Goal: Task Accomplishment & Management: Complete application form

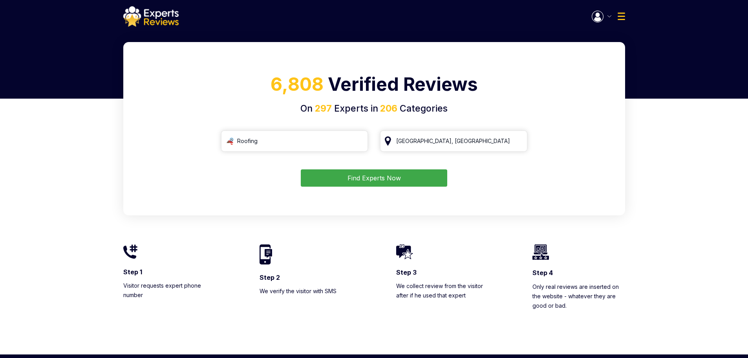
type input "Roofing"
click at [389, 176] on button "Find Experts Now" at bounding box center [374, 177] width 147 height 17
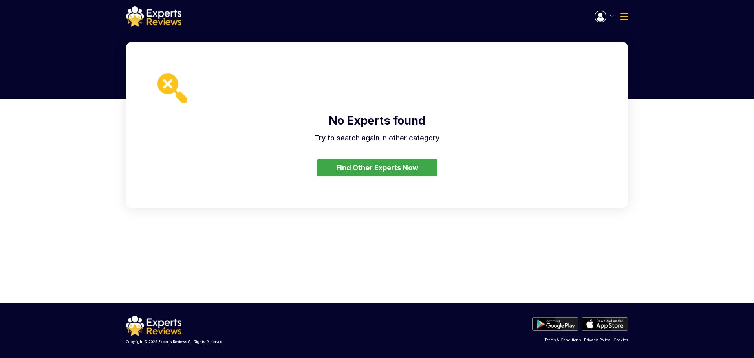
click at [395, 168] on button "Find Other Experts Now" at bounding box center [377, 167] width 121 height 17
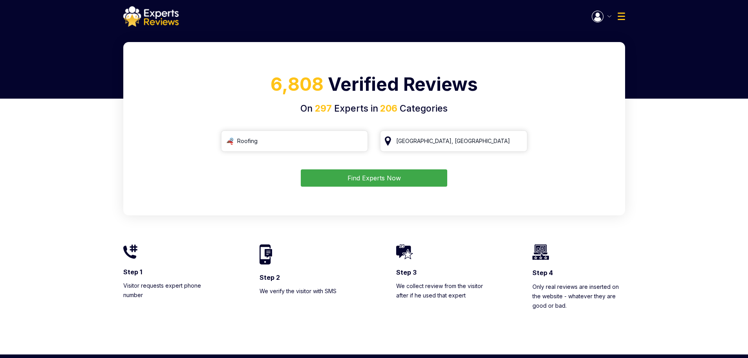
click at [394, 178] on button "Find Experts Now" at bounding box center [374, 177] width 147 height 17
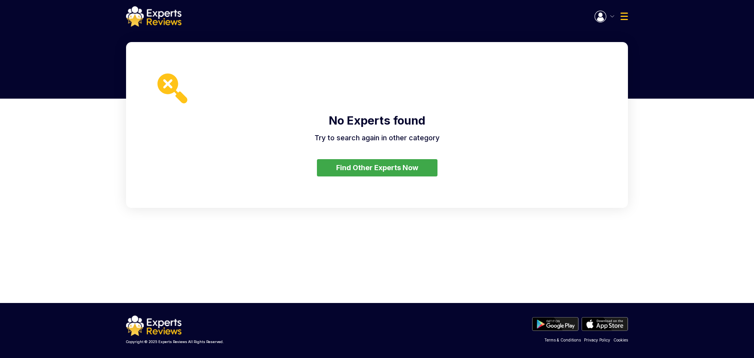
click at [387, 169] on button "Find Other Experts Now" at bounding box center [377, 167] width 121 height 17
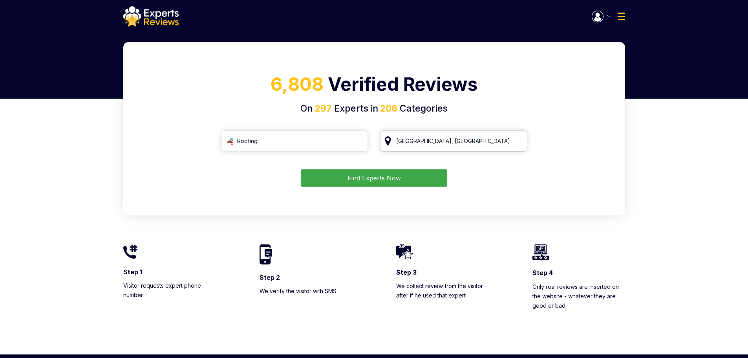
click at [425, 138] on input "Houston, TX" at bounding box center [453, 140] width 147 height 21
click at [425, 138] on input "[GEOGRAPHIC_DATA], [GEOGRAPHIC_DATA]" at bounding box center [453, 140] width 147 height 21
click at [345, 135] on input "search" at bounding box center [294, 140] width 147 height 21
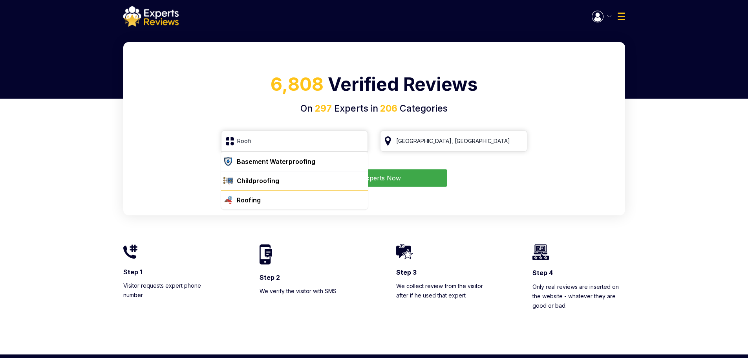
click at [263, 199] on div "Roofing" at bounding box center [300, 199] width 132 height 9
type input "Roofing"
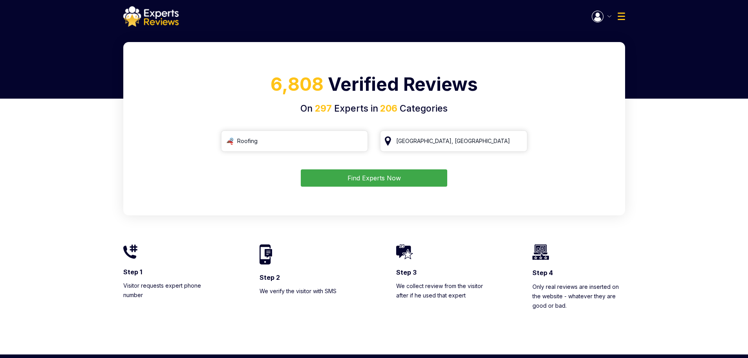
click at [401, 180] on button "Find Experts Now" at bounding box center [374, 177] width 147 height 17
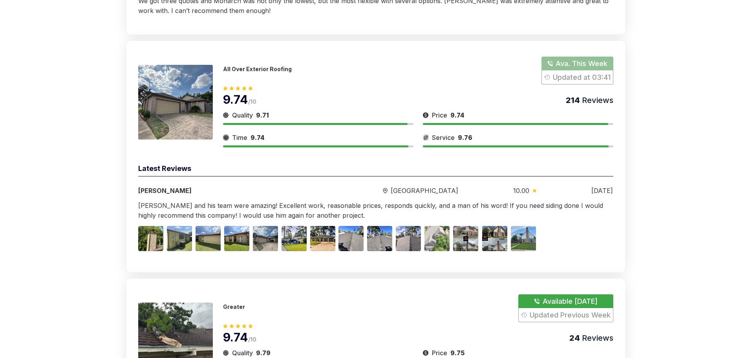
click at [272, 70] on p "All Over Exterior Roofing" at bounding box center [257, 69] width 69 height 7
click at [198, 98] on img at bounding box center [175, 102] width 75 height 75
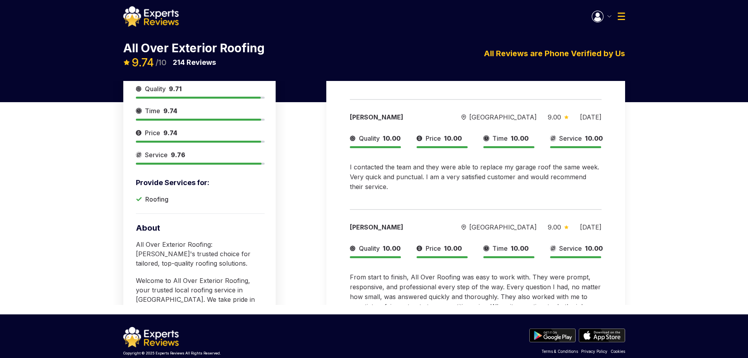
scroll to position [137, 0]
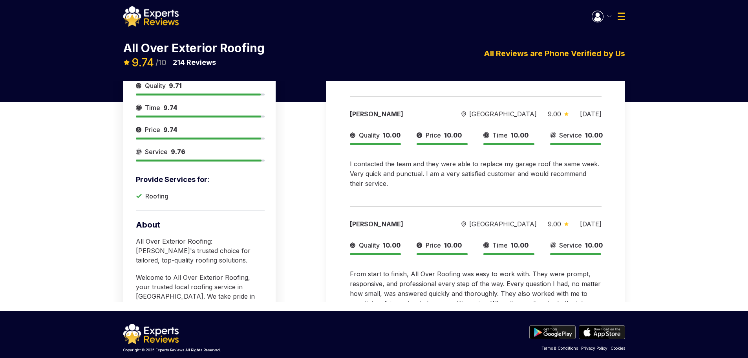
drag, startPoint x: 614, startPoint y: 232, endPoint x: 611, endPoint y: 287, distance: 55.1
click at [611, 287] on div "Latest Reviews [PERSON_NAME][GEOGRAPHIC_DATA] 10.00 [DATE] Quality 10.00 Price …" at bounding box center [476, 154] width 299 height 420
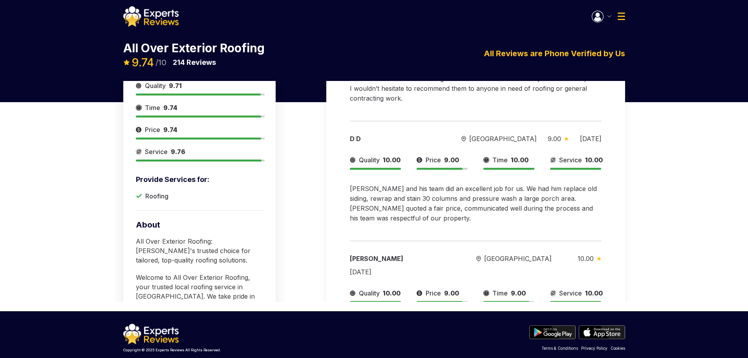
scroll to position [145, 0]
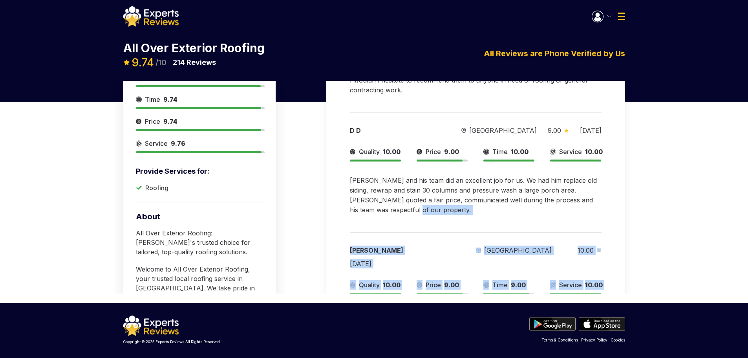
drag, startPoint x: 614, startPoint y: 282, endPoint x: 622, endPoint y: 162, distance: 120.5
click at [622, 162] on div "Latest Reviews [PERSON_NAME][GEOGRAPHIC_DATA] 10.00 [DATE] Quality 10.00 Price …" at bounding box center [476, 146] width 299 height 420
click at [619, 200] on div "Latest Reviews [PERSON_NAME][GEOGRAPHIC_DATA] 10.00 [DATE] Quality 10.00 Price …" at bounding box center [476, 146] width 299 height 420
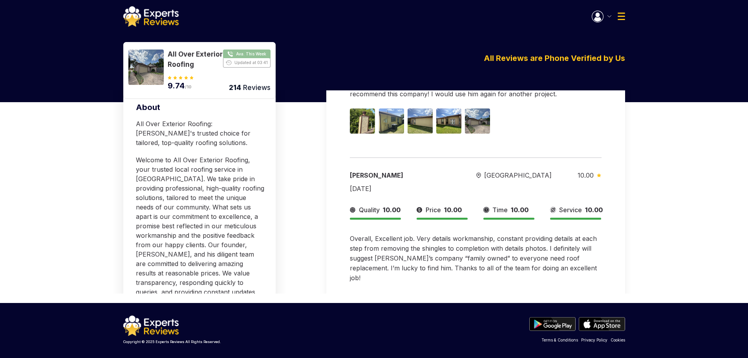
scroll to position [138, 0]
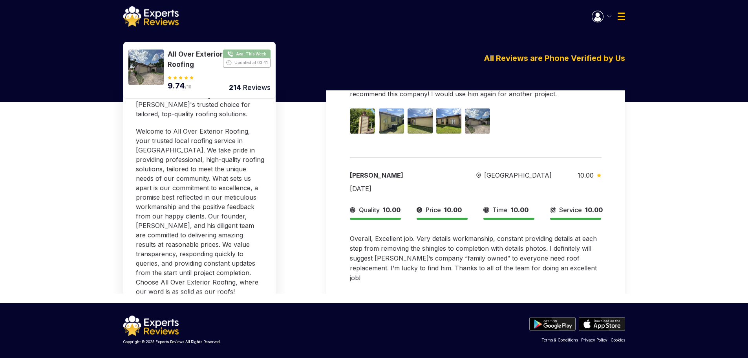
scroll to position [470, 0]
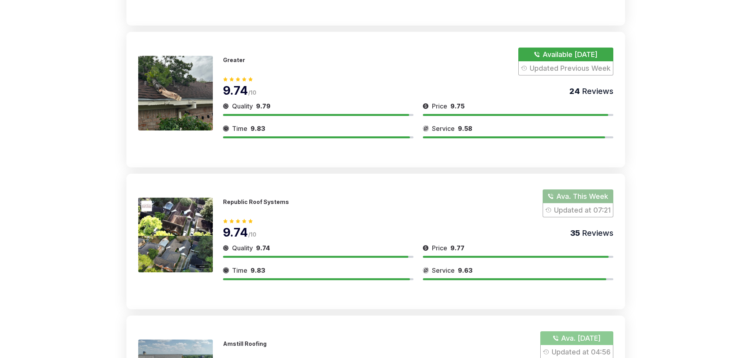
click at [253, 200] on p "Republic Roof Systems" at bounding box center [256, 201] width 66 height 7
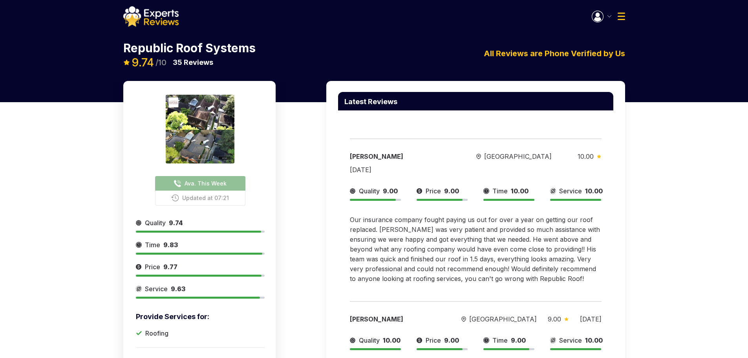
drag, startPoint x: 614, startPoint y: 161, endPoint x: 614, endPoint y: 174, distance: 13.4
click at [614, 174] on div "Latest Reviews [PERSON_NAME][GEOGRAPHIC_DATA] 10.00 [DATE] Quality 9.00 Price 9…" at bounding box center [476, 291] width 299 height 420
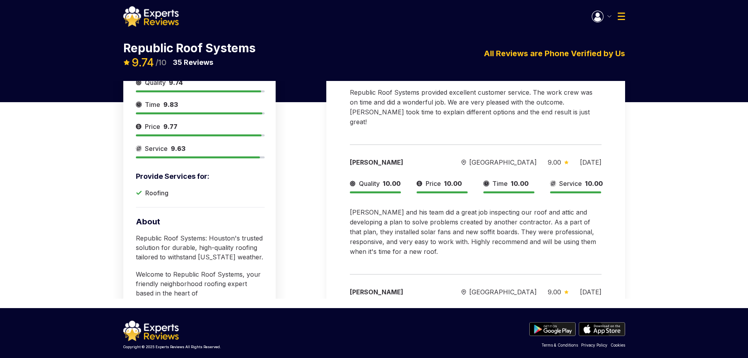
scroll to position [960, 0]
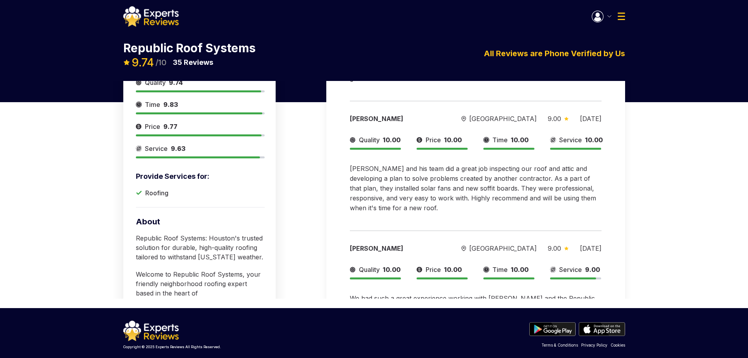
drag, startPoint x: 612, startPoint y: 276, endPoint x: 614, endPoint y: 219, distance: 57.0
click at [614, 219] on div "Latest Reviews [PERSON_NAME][GEOGRAPHIC_DATA] 10.00 [DATE] Quality 9.00 Price 9…" at bounding box center [476, 151] width 299 height 420
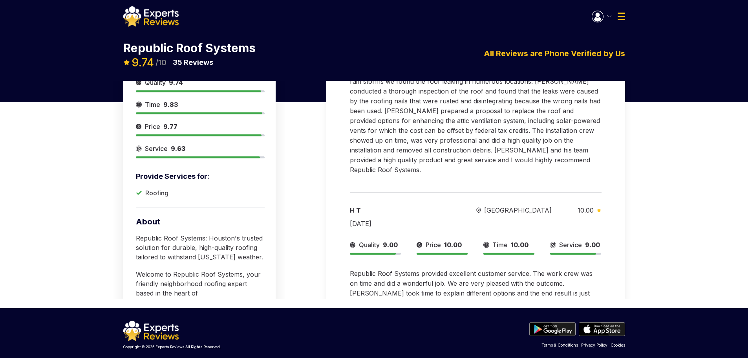
scroll to position [980, 0]
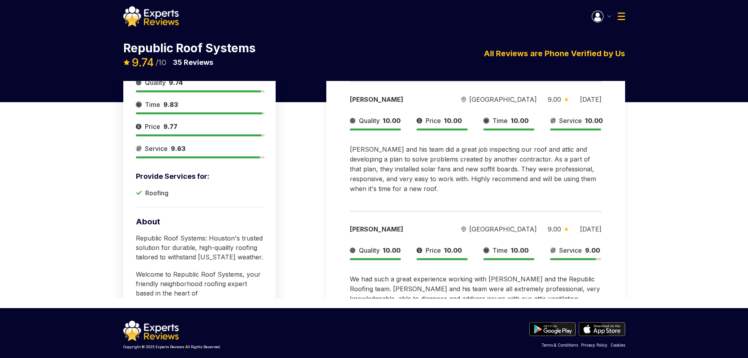
drag, startPoint x: 754, startPoint y: 288, endPoint x: 595, endPoint y: 208, distance: 177.8
click at [595, 274] on div "We had such a great experience working with [PERSON_NAME] and the Republic Roof…" at bounding box center [475, 298] width 251 height 49
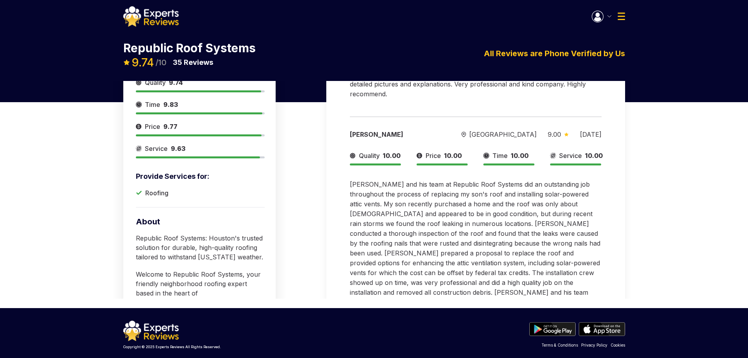
scroll to position [353, 0]
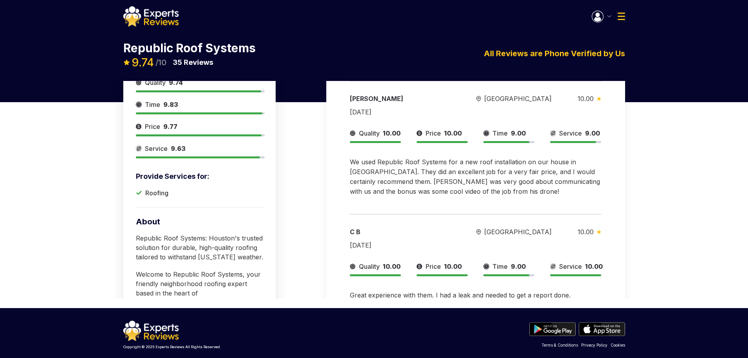
drag, startPoint x: 600, startPoint y: 306, endPoint x: 576, endPoint y: 250, distance: 60.4
click at [576, 291] on span "Great experience with them. I had a leak and needed to get a report done. [PERS…" at bounding box center [473, 314] width 246 height 47
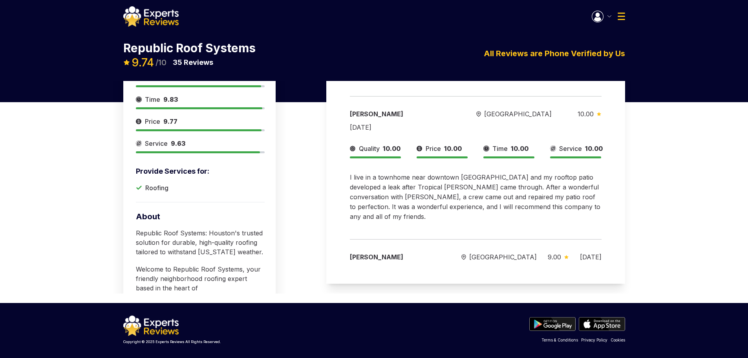
scroll to position [3751, 0]
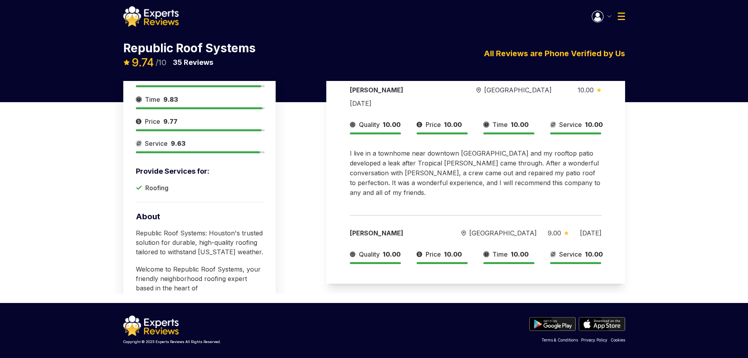
drag, startPoint x: 614, startPoint y: 233, endPoint x: 624, endPoint y: 165, distance: 69.1
click at [624, 165] on div "Latest Reviews [PERSON_NAME][GEOGRAPHIC_DATA] 10.00 [DATE] Quality 9.00 Price 9…" at bounding box center [476, 74] width 299 height 420
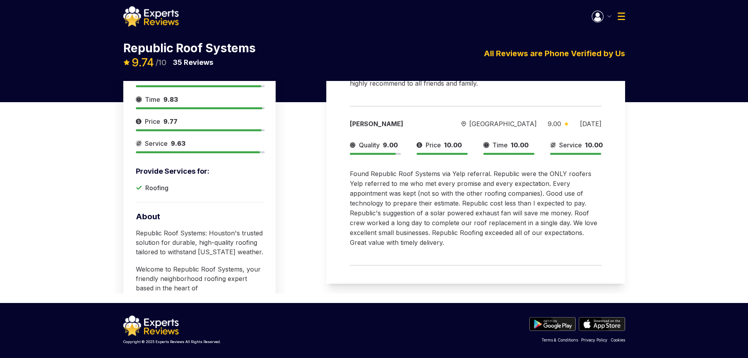
scroll to position [2812, 0]
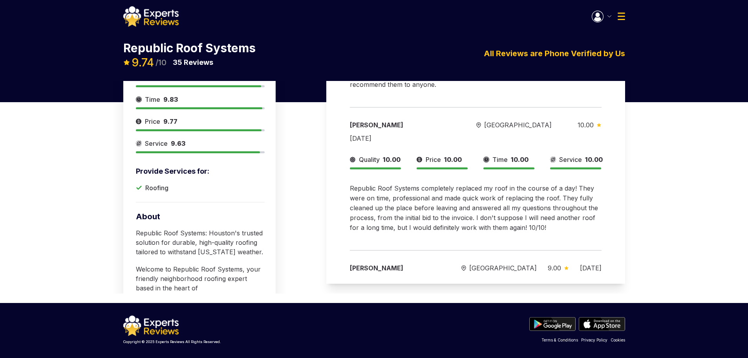
drag, startPoint x: 271, startPoint y: 187, endPoint x: 264, endPoint y: 168, distance: 19.5
click at [264, 168] on div "Ava. This Week Updated at 07:21 Provide Services for: Roofing Quality 9.74 Time…" at bounding box center [203, 128] width 135 height 358
click at [55, 163] on div "Ava. This Week Updated at 07:21 Provide Services for: Roofing Quality 9.74 Time…" at bounding box center [374, 119] width 748 height 367
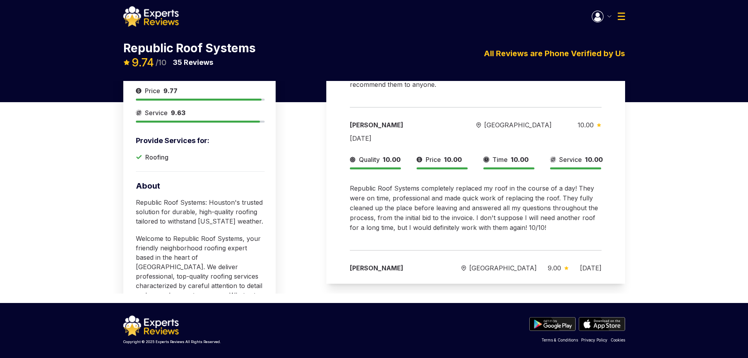
scroll to position [0, 0]
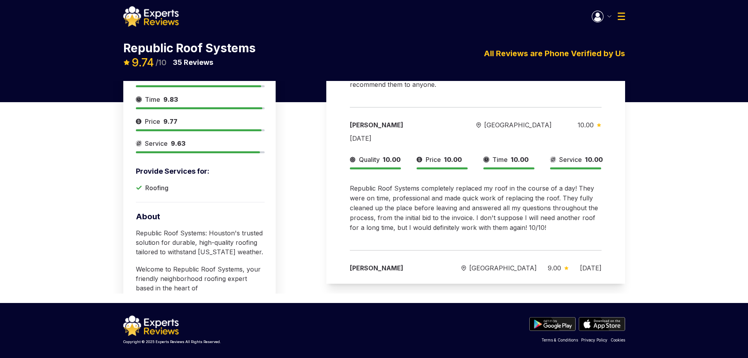
click at [155, 25] on img at bounding box center [150, 16] width 55 height 20
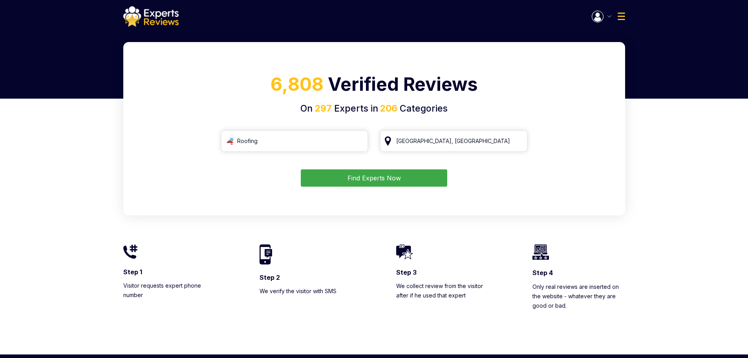
click at [381, 175] on button "Find Experts Now" at bounding box center [374, 177] width 147 height 17
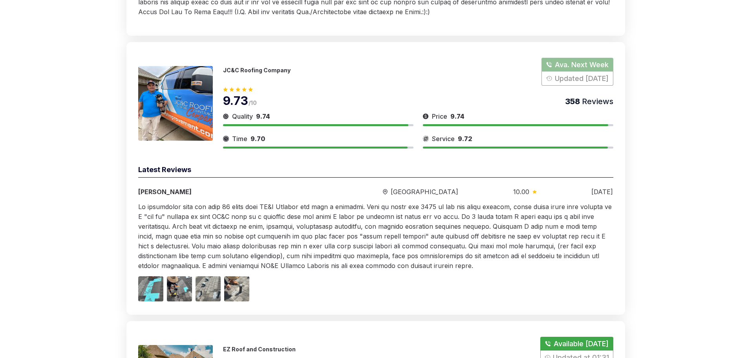
scroll to position [1503, 0]
click at [227, 71] on p "JC&C Roofing Company" at bounding box center [257, 70] width 68 height 7
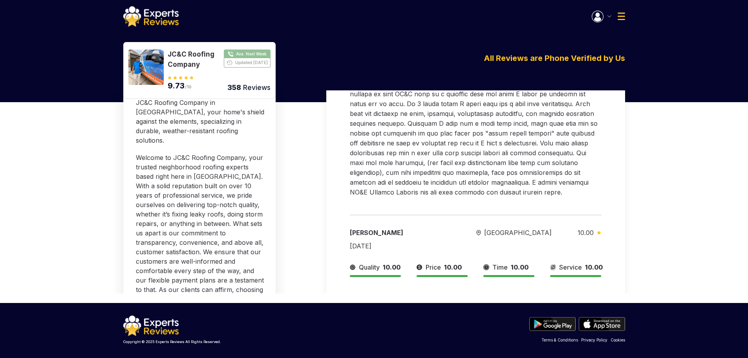
scroll to position [138, 0]
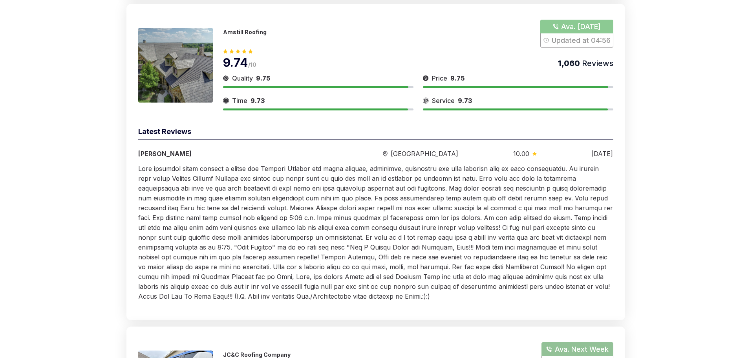
scroll to position [2062, 0]
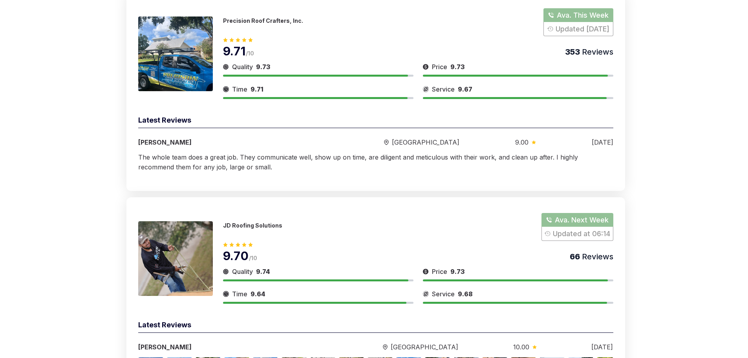
click at [572, 218] on button "Show Number" at bounding box center [578, 227] width 72 height 28
click at [572, 25] on button "Show Number" at bounding box center [579, 22] width 70 height 28
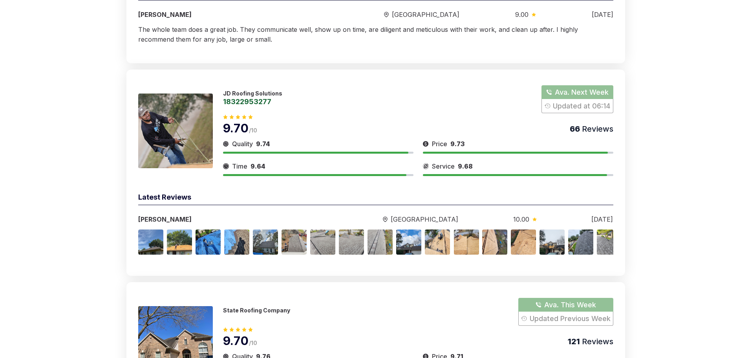
scroll to position [2231, 0]
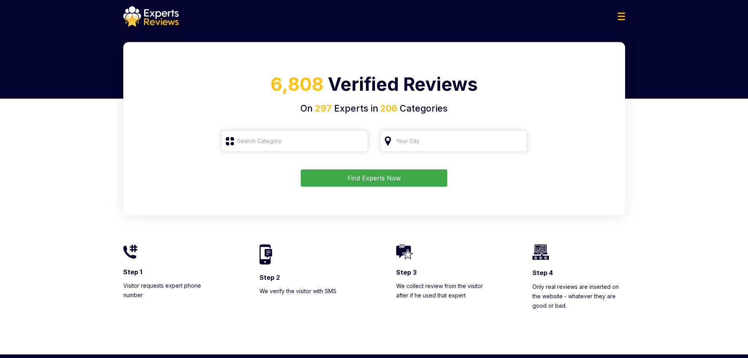
click at [626, 20] on div at bounding box center [374, 16] width 515 height 20
type input "Roofing"
click at [623, 17] on img at bounding box center [621, 16] width 7 height 7
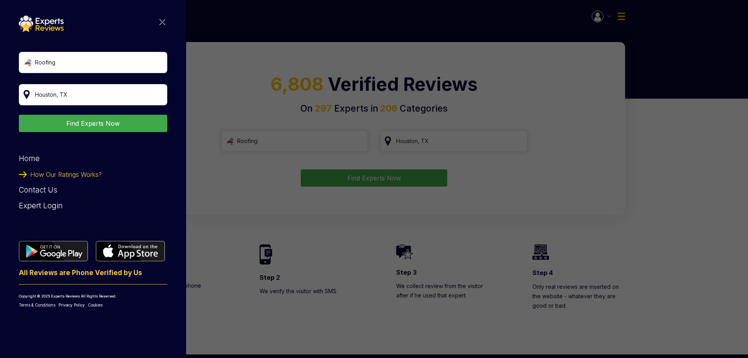
click at [39, 191] on link "Contact Us" at bounding box center [38, 189] width 39 height 9
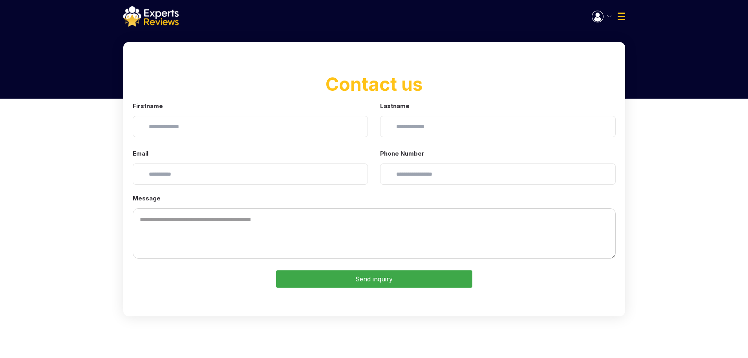
click at [202, 130] on input "text" at bounding box center [251, 126] width 236 height 21
type input "****"
click at [410, 123] on input "text" at bounding box center [498, 126] width 236 height 21
type input "****"
click at [330, 163] on input "email" at bounding box center [251, 173] width 236 height 21
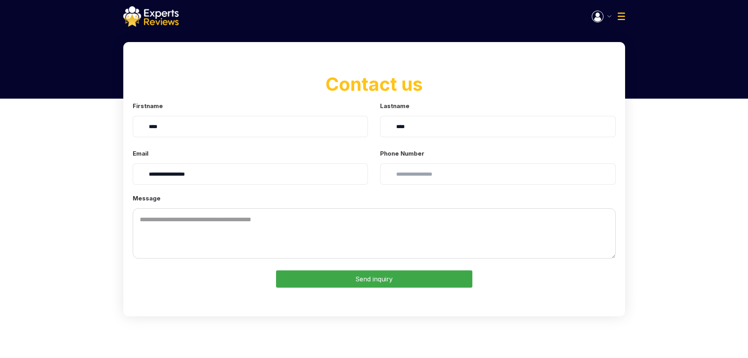
type input "**********"
click at [457, 167] on input "tel" at bounding box center [498, 173] width 236 height 21
type input "**********"
click at [423, 217] on textarea "Message" at bounding box center [374, 233] width 483 height 50
type textarea "**********"
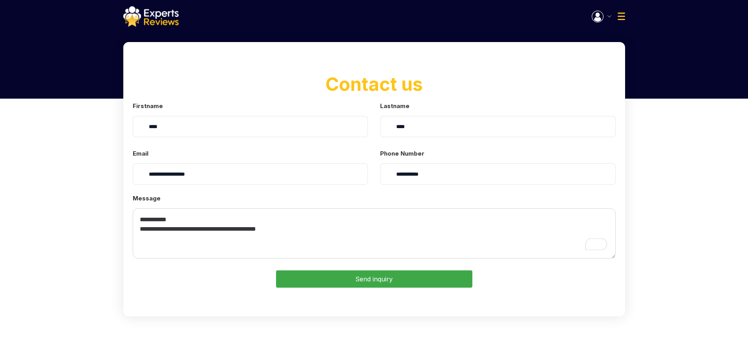
click at [386, 279] on button "Send inquiry" at bounding box center [374, 278] width 196 height 17
click at [160, 14] on img at bounding box center [150, 16] width 55 height 20
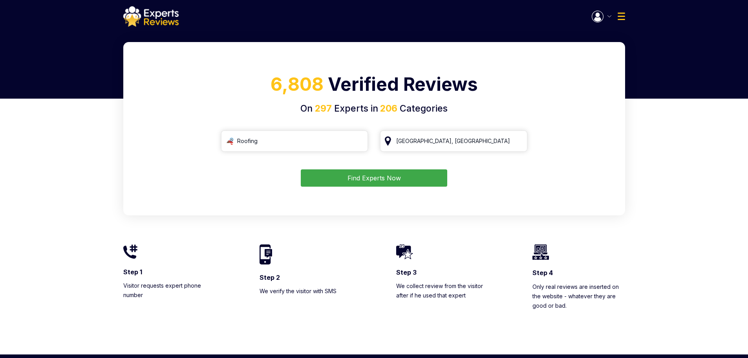
click at [620, 14] on img at bounding box center [621, 16] width 7 height 7
